Goal: Transaction & Acquisition: Purchase product/service

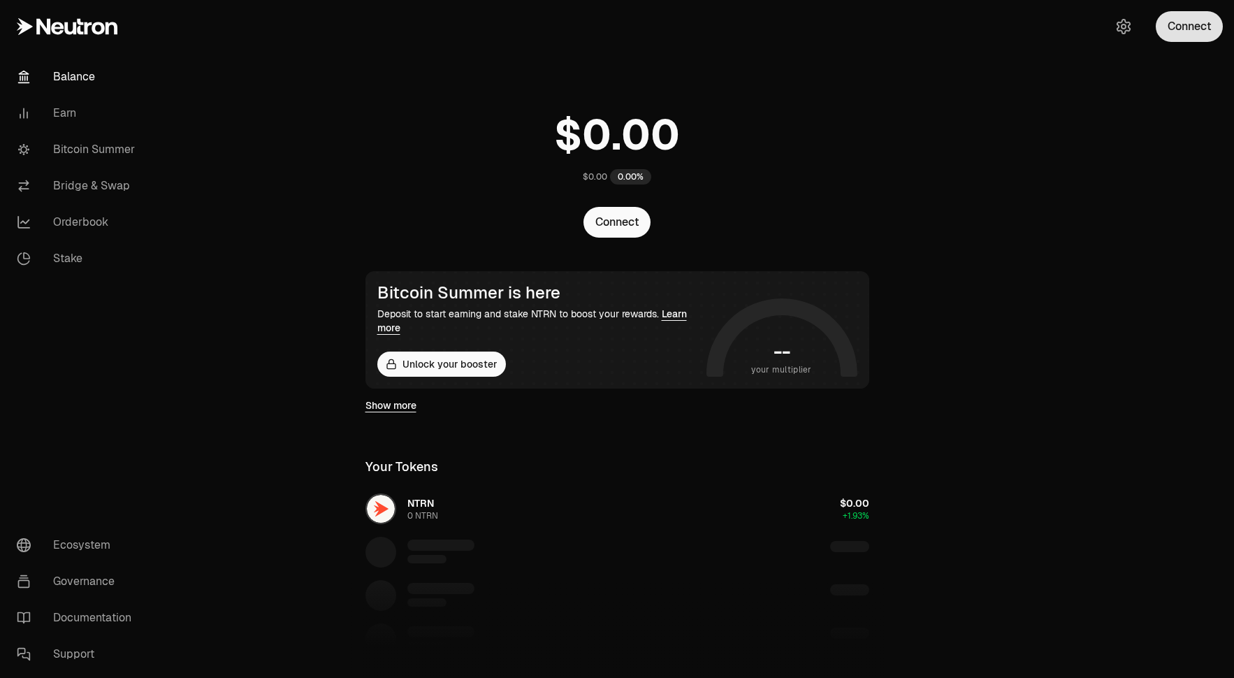
click at [1181, 29] on button "Connect" at bounding box center [1188, 26] width 67 height 31
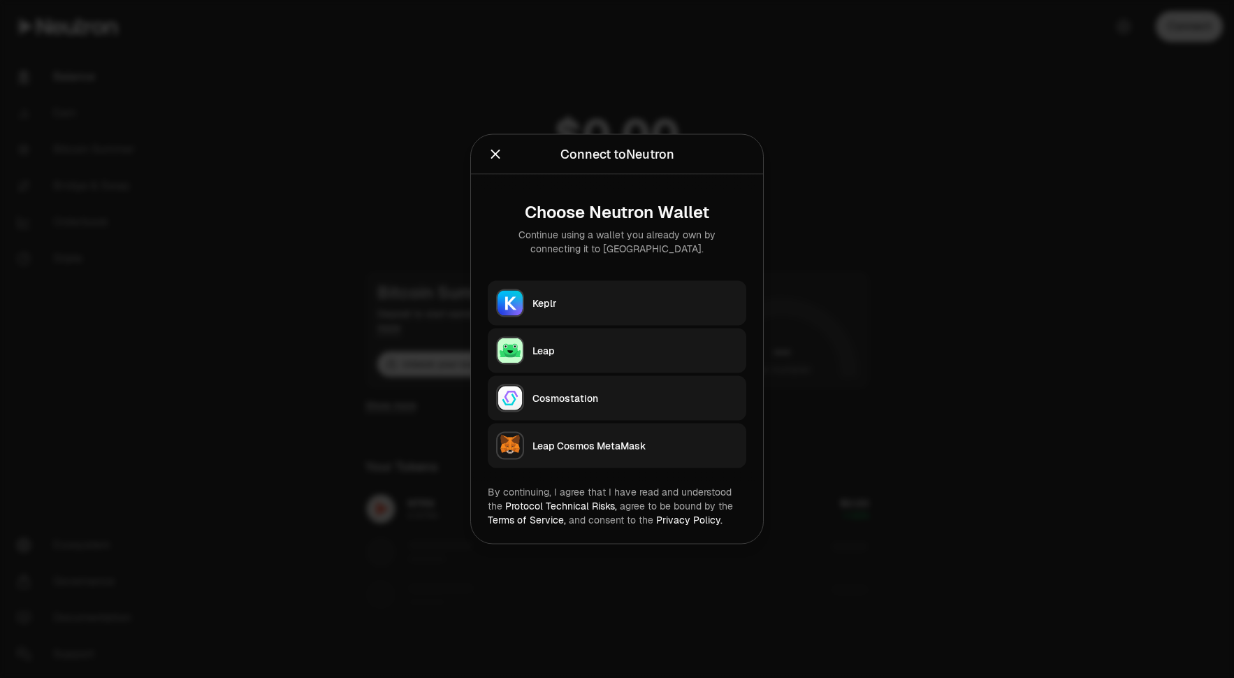
click at [612, 344] on div "Leap" at bounding box center [634, 351] width 205 height 14
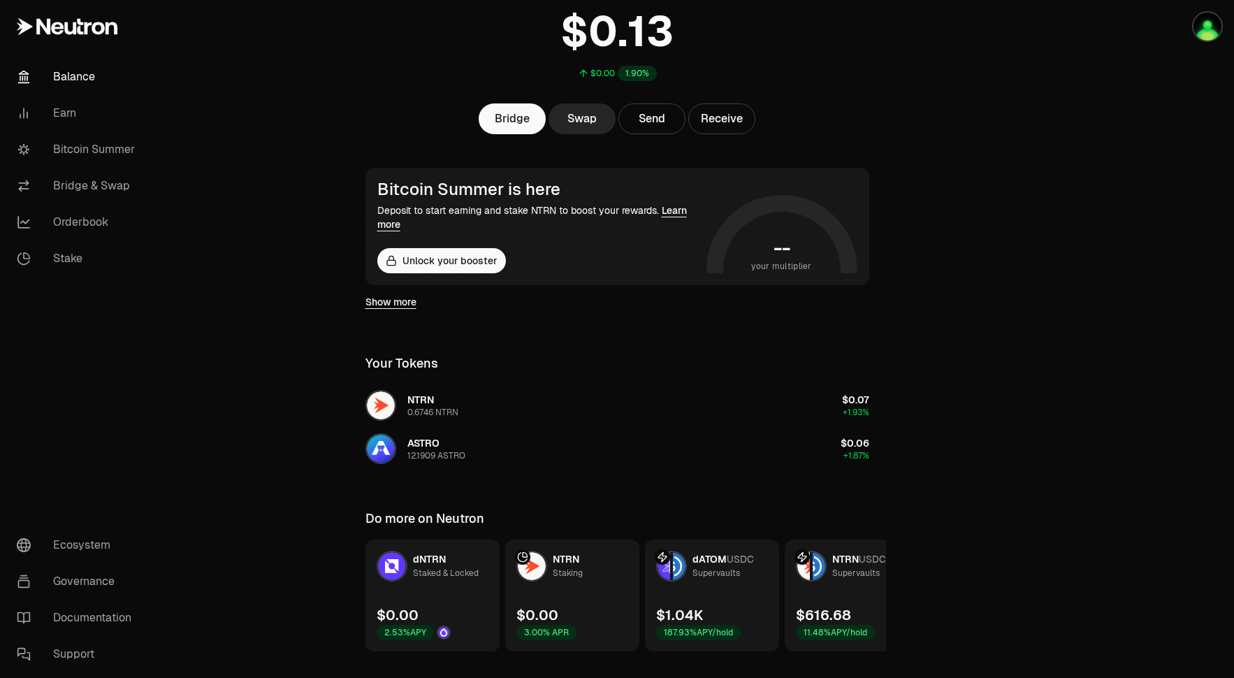
scroll to position [108, 0]
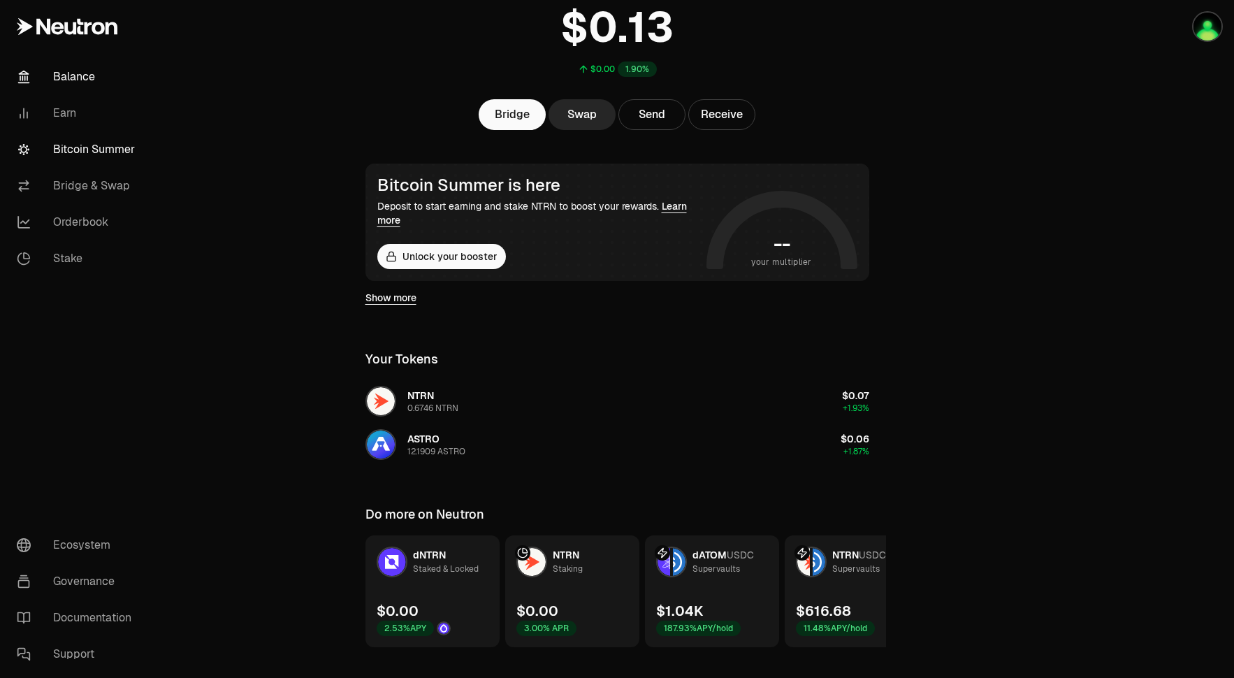
click at [94, 148] on link "Bitcoin Summer" at bounding box center [78, 149] width 145 height 36
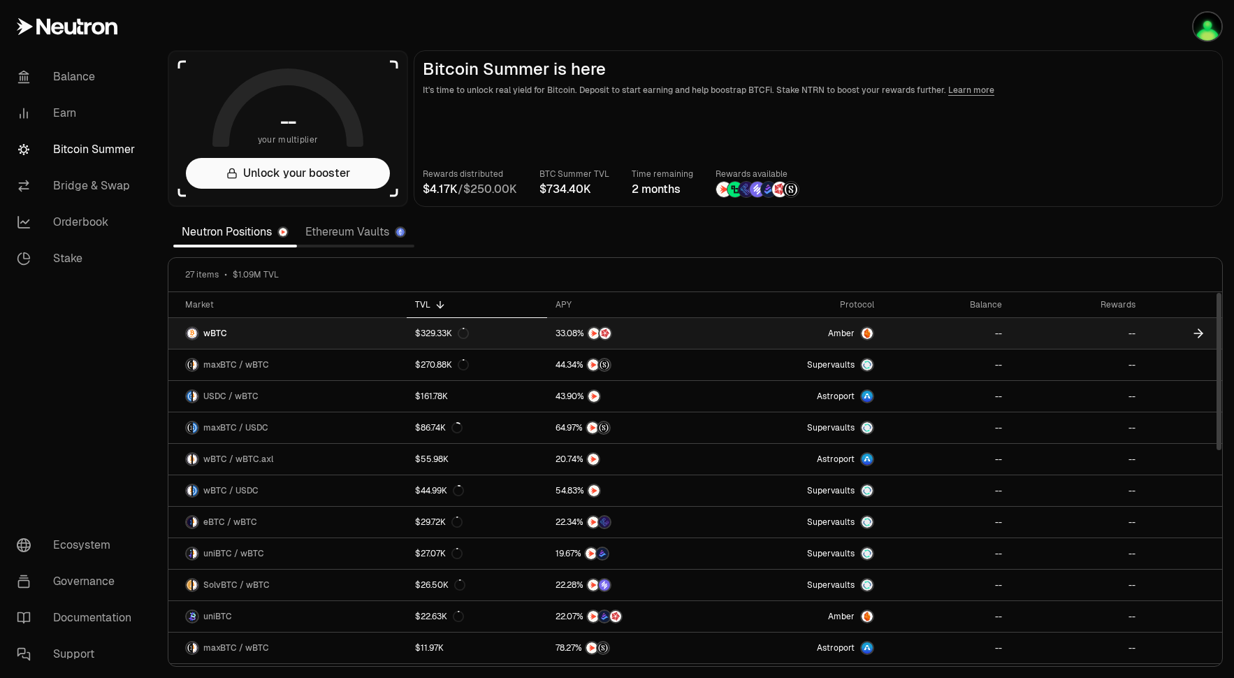
click at [607, 335] on img at bounding box center [604, 333] width 11 height 11
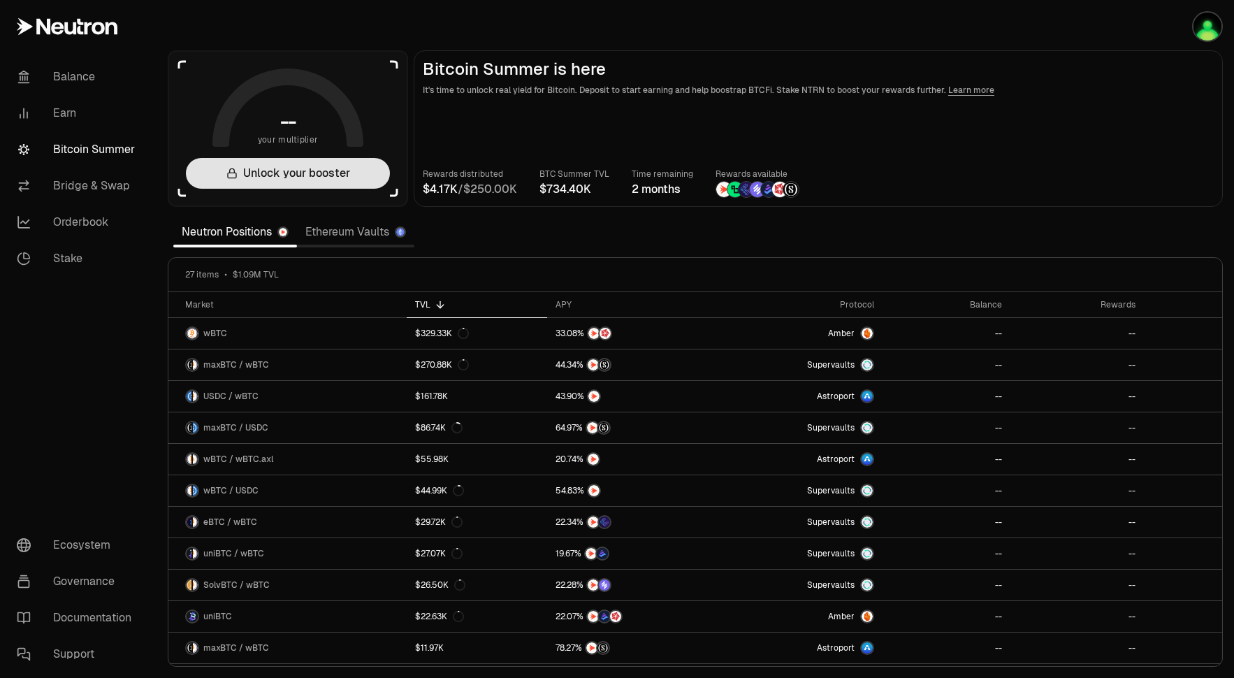
click at [309, 176] on button "Unlock your booster" at bounding box center [288, 173] width 204 height 31
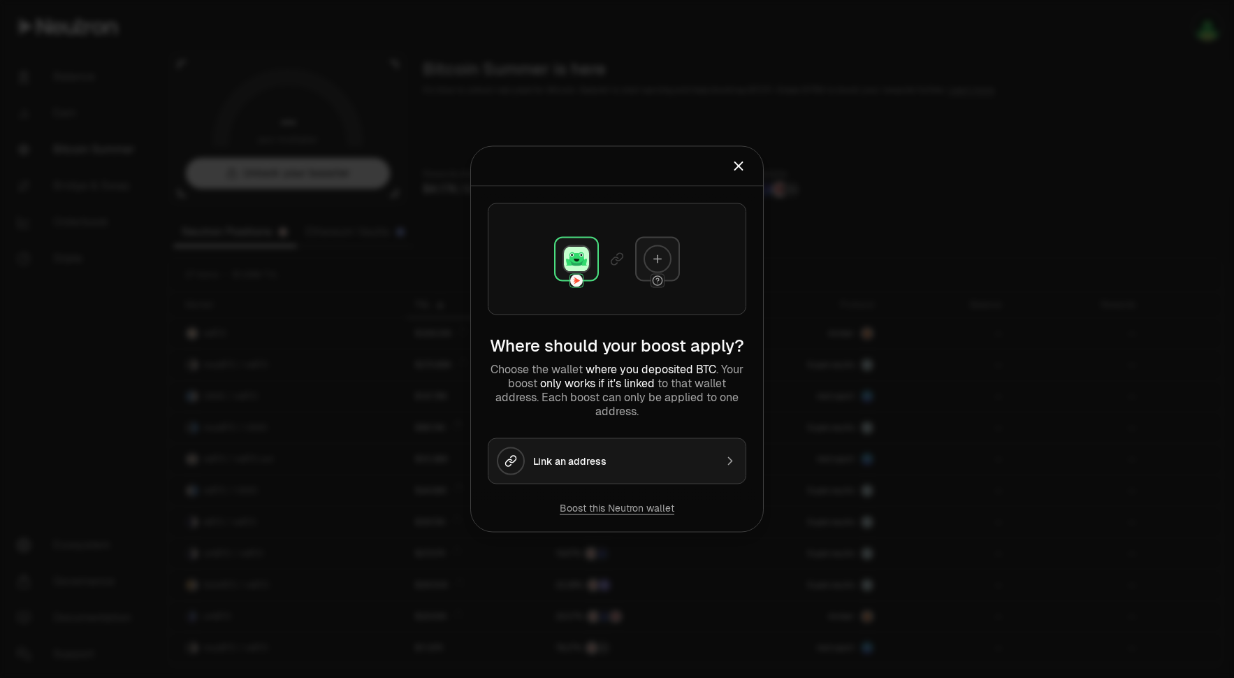
click at [677, 230] on div at bounding box center [617, 259] width 258 height 112
click at [661, 256] on icon at bounding box center [657, 259] width 13 height 13
click at [741, 169] on icon "Close" at bounding box center [739, 166] width 8 height 8
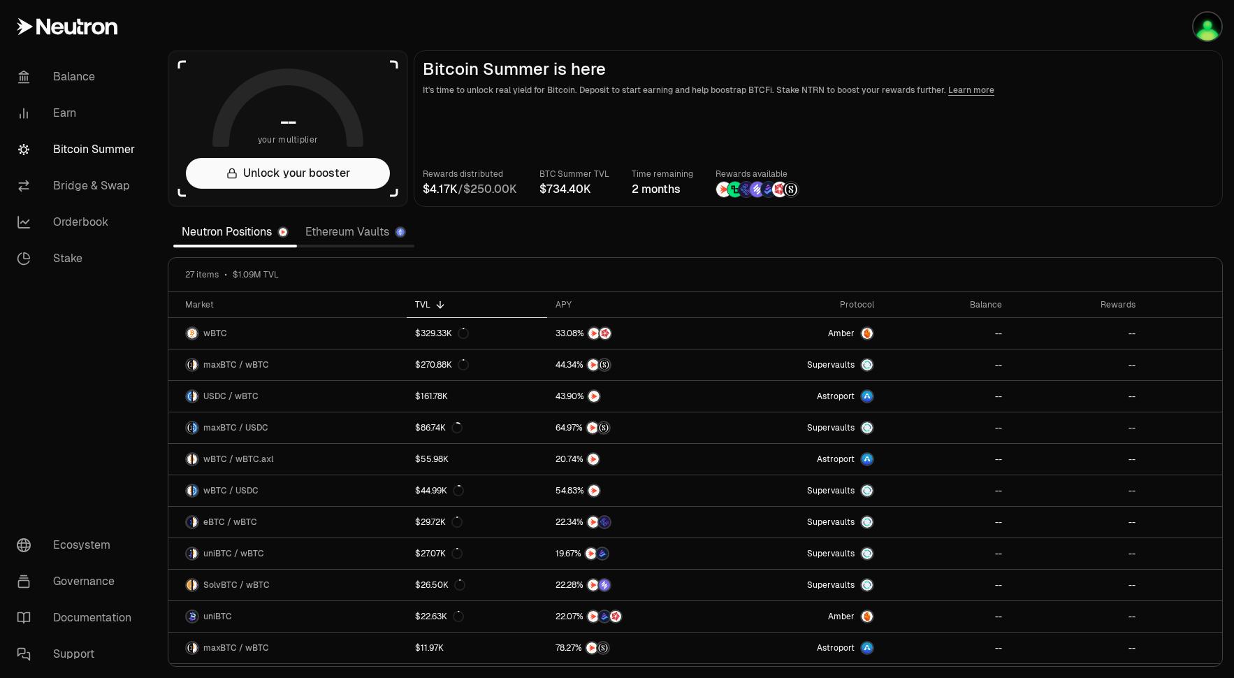
click at [367, 233] on link "Ethereum Vaults" at bounding box center [355, 232] width 117 height 28
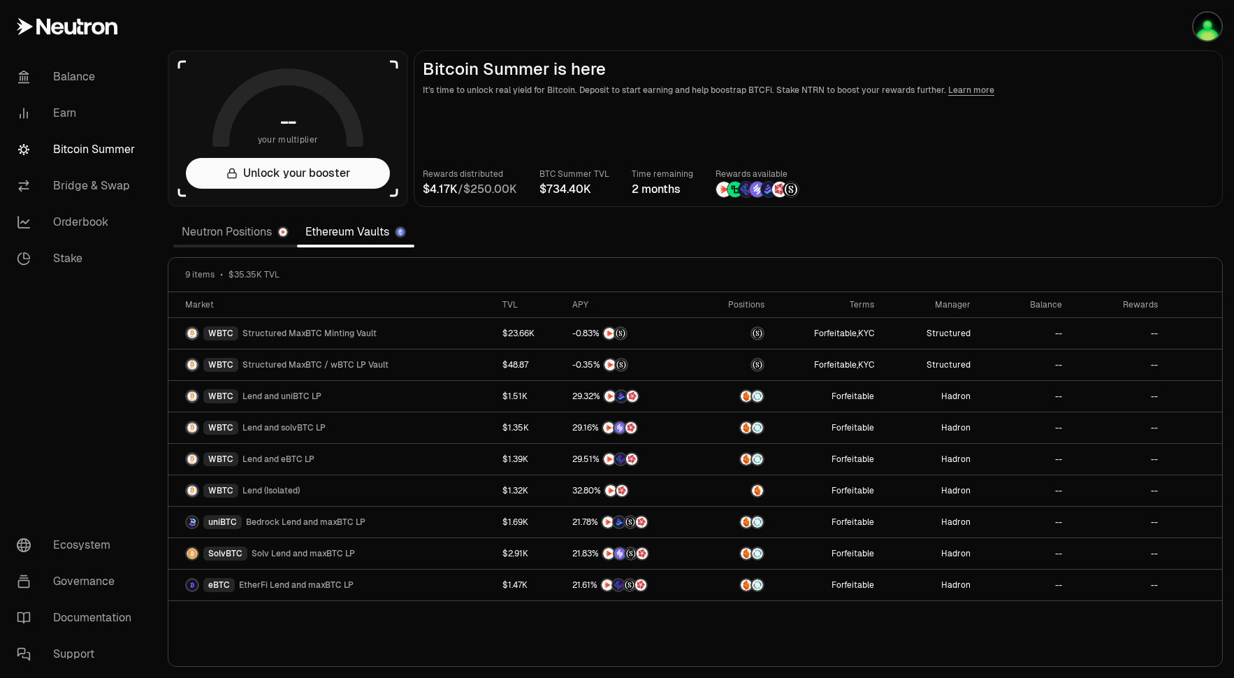
click at [242, 242] on link "Neutron Positions" at bounding box center [235, 232] width 124 height 28
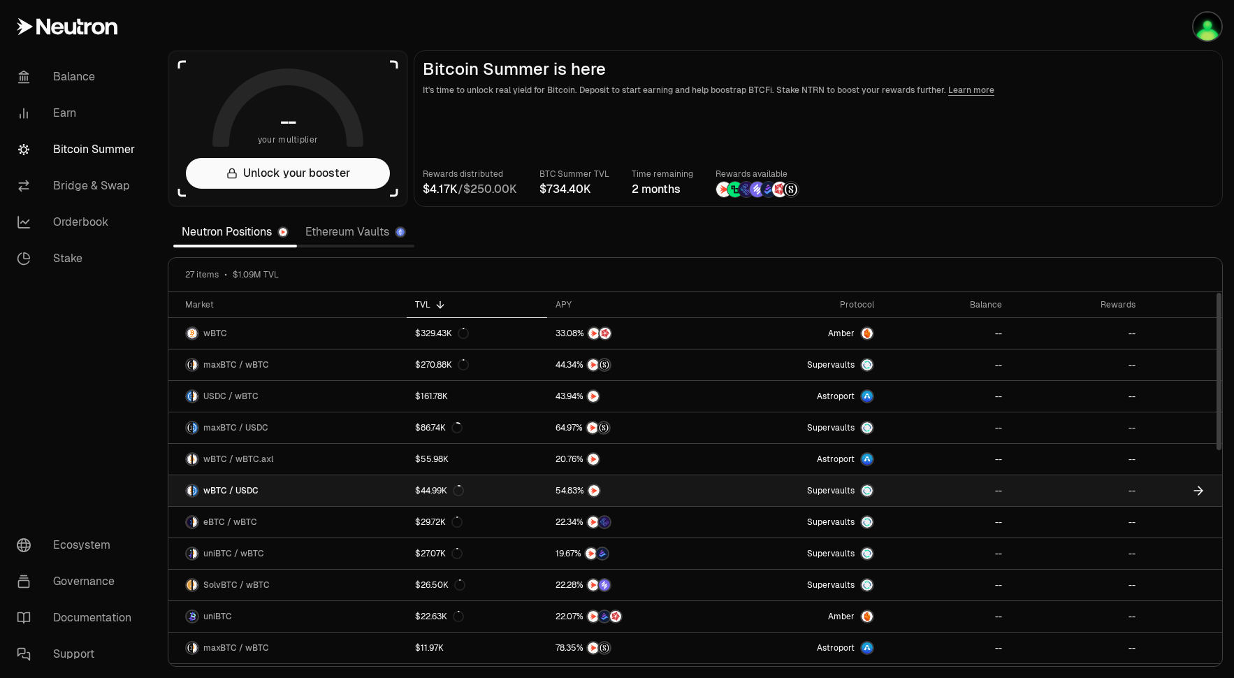
click at [843, 492] on span "Supervaults" at bounding box center [831, 490] width 48 height 11
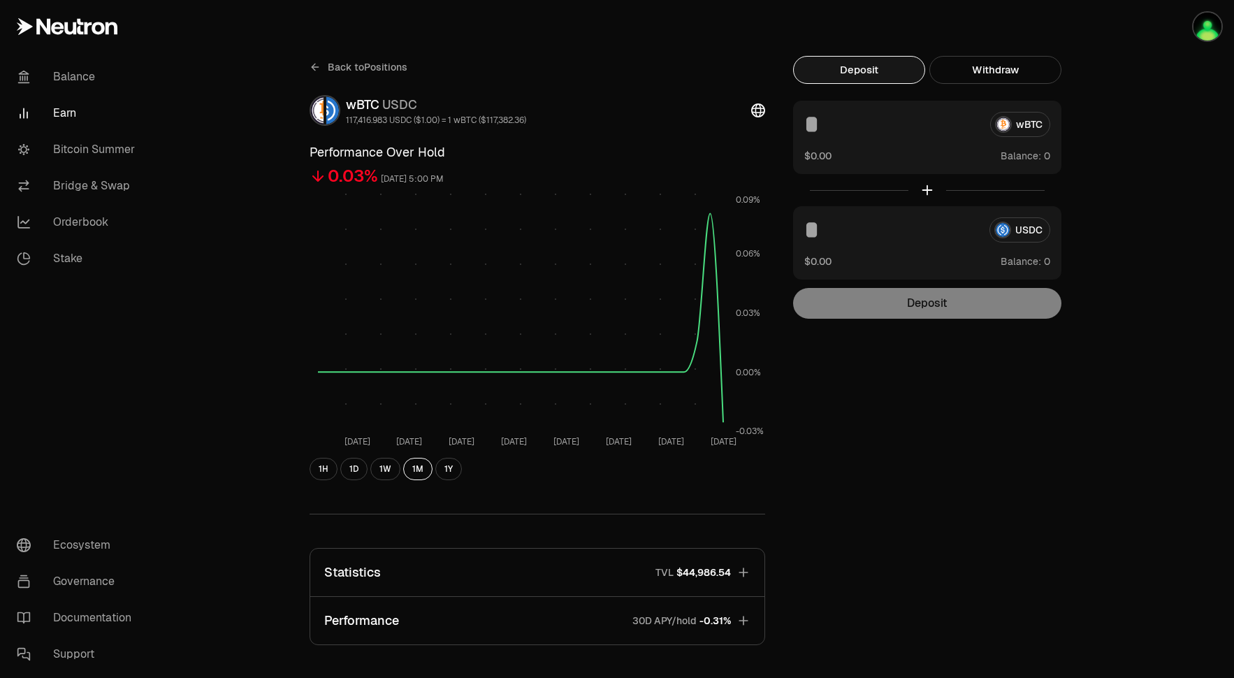
click at [1011, 122] on div "wBTC" at bounding box center [927, 124] width 246 height 25
click at [1201, 31] on img "button" at bounding box center [1207, 27] width 28 height 28
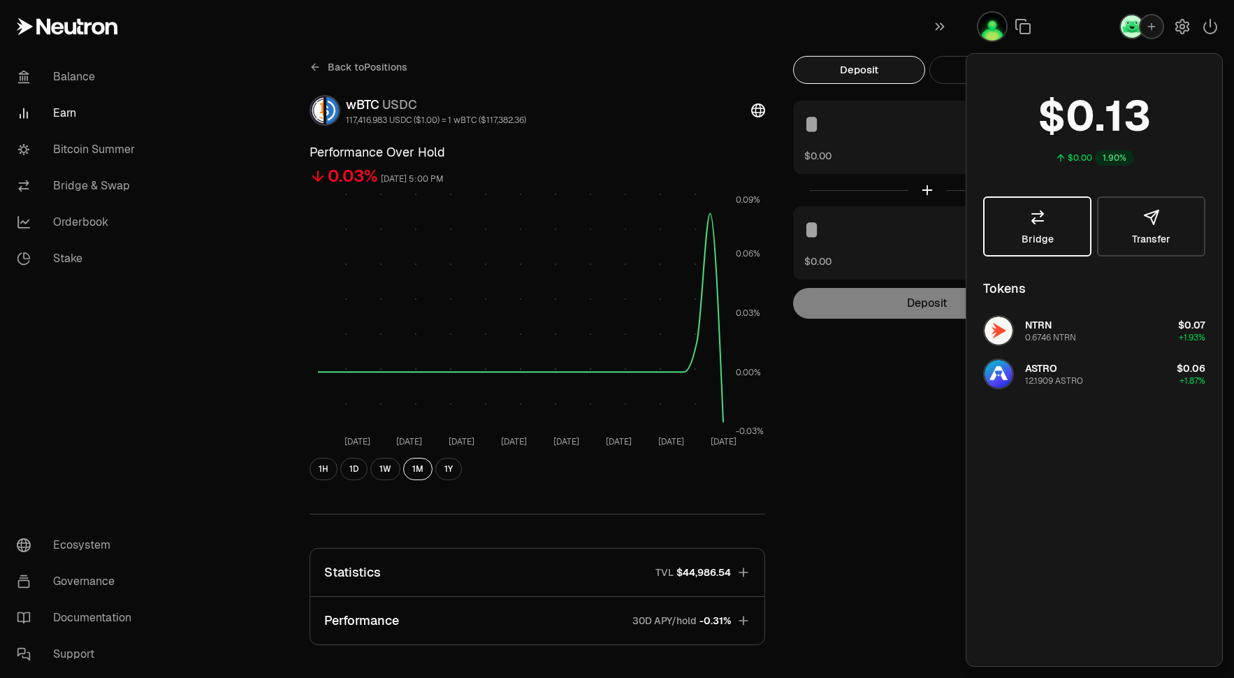
click at [1065, 235] on link "Bridge" at bounding box center [1037, 226] width 108 height 60
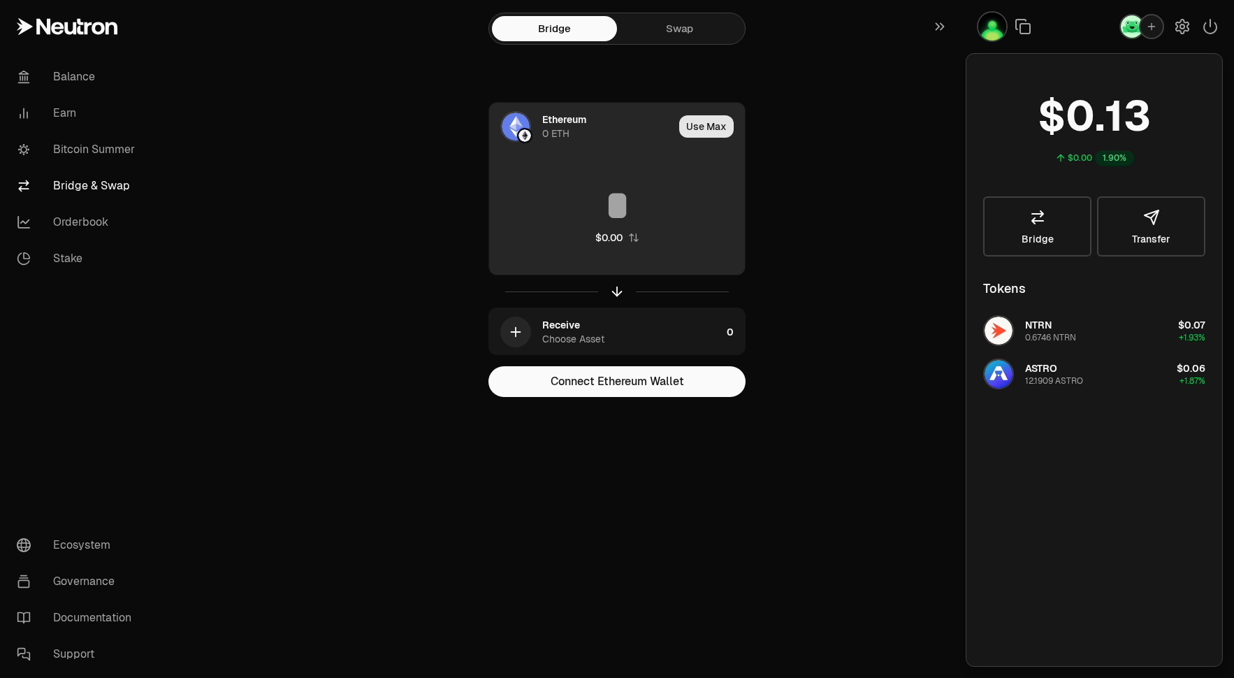
click at [710, 126] on button "Use Max" at bounding box center [706, 126] width 54 height 22
type input "*"
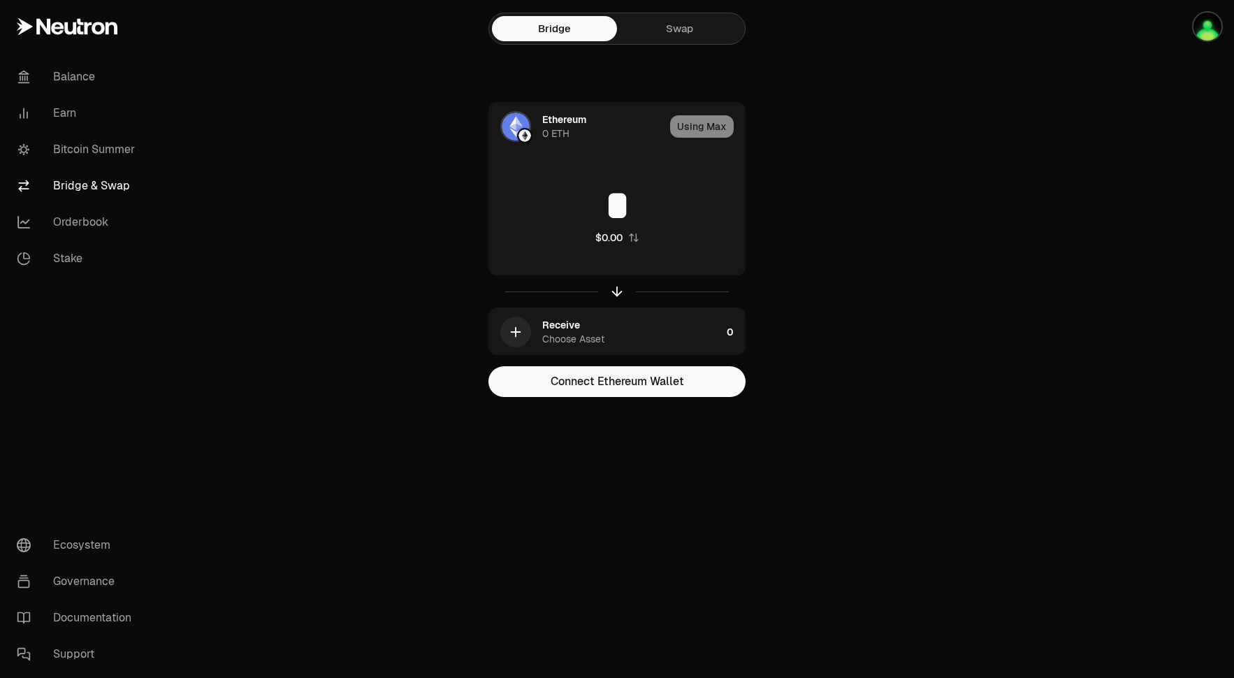
click at [124, 168] on link "Bridge & Swap" at bounding box center [78, 186] width 145 height 36
click at [126, 143] on link "Bitcoin Summer" at bounding box center [78, 149] width 145 height 36
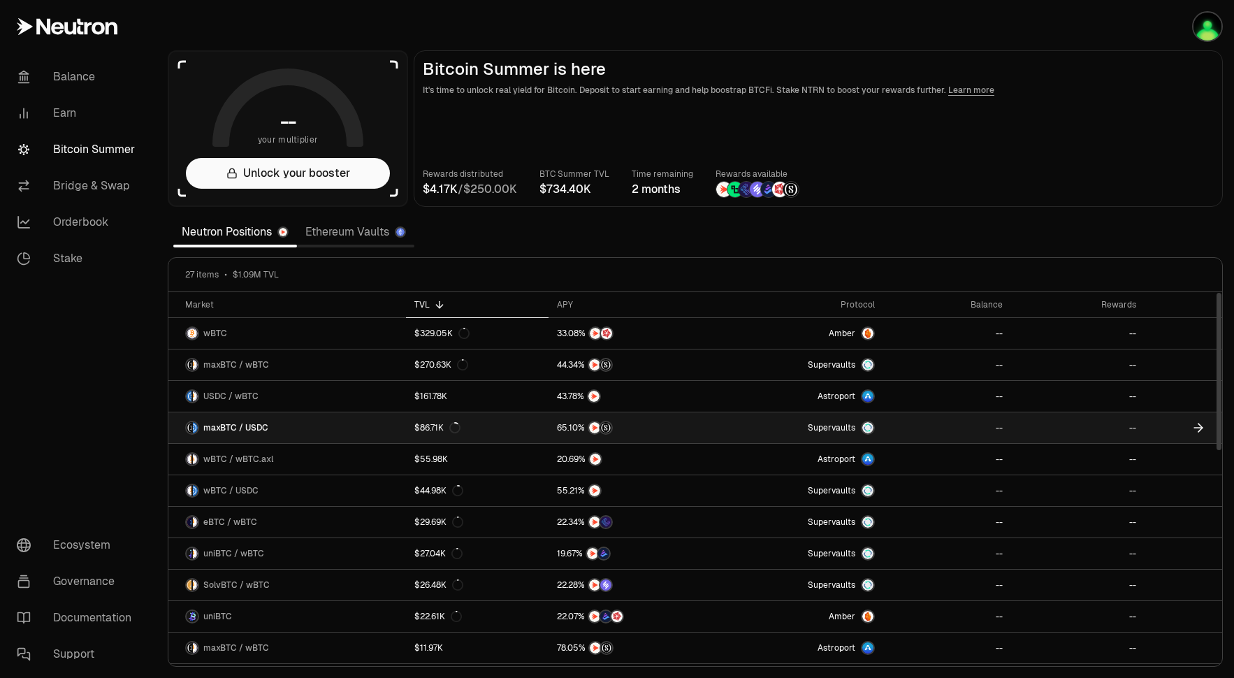
click at [287, 428] on link "maxBTC / USDC" at bounding box center [287, 427] width 238 height 31
click at [279, 432] on link "maxBTC / USDC" at bounding box center [287, 427] width 238 height 31
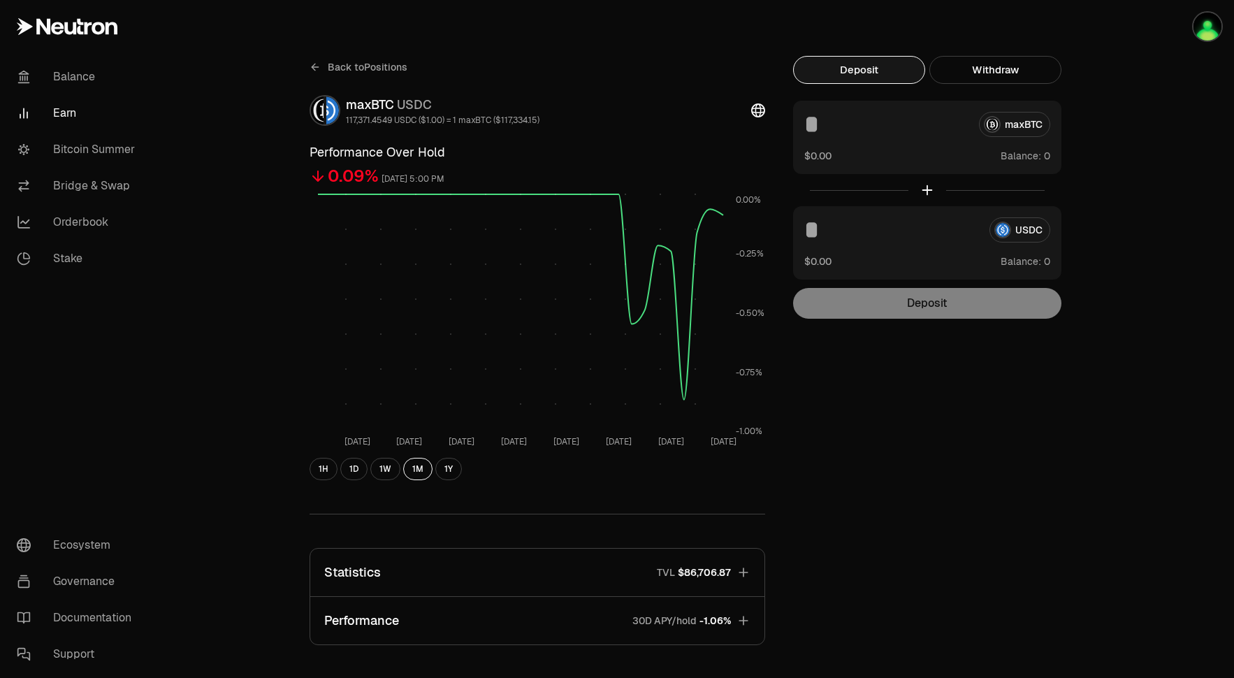
click at [1016, 127] on div "maxBTC" at bounding box center [927, 124] width 246 height 25
click at [930, 307] on div "Deposit" at bounding box center [927, 303] width 268 height 31
click at [1031, 127] on div "maxBTC" at bounding box center [927, 124] width 246 height 25
click at [1204, 32] on img "button" at bounding box center [1207, 27] width 28 height 28
